Goal: Task Accomplishment & Management: Manage account settings

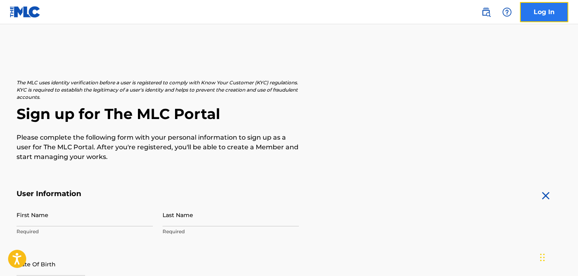
click at [538, 13] on link "Log In" at bounding box center [544, 12] width 48 height 20
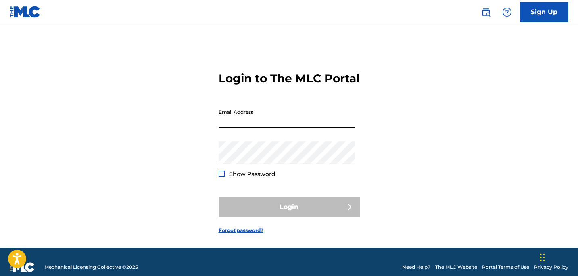
click at [267, 125] on input "Email Address" at bounding box center [287, 116] width 136 height 23
type input "[EMAIL_ADDRESS][DOMAIN_NAME]"
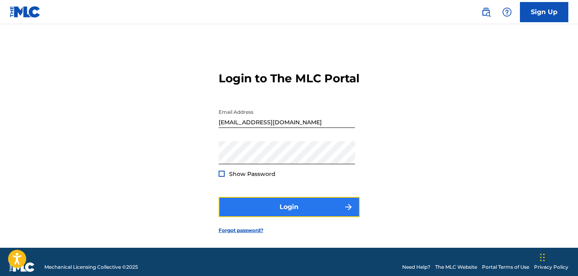
click at [242, 217] on button "Login" at bounding box center [289, 207] width 141 height 20
